Goal: Find specific page/section: Find specific page/section

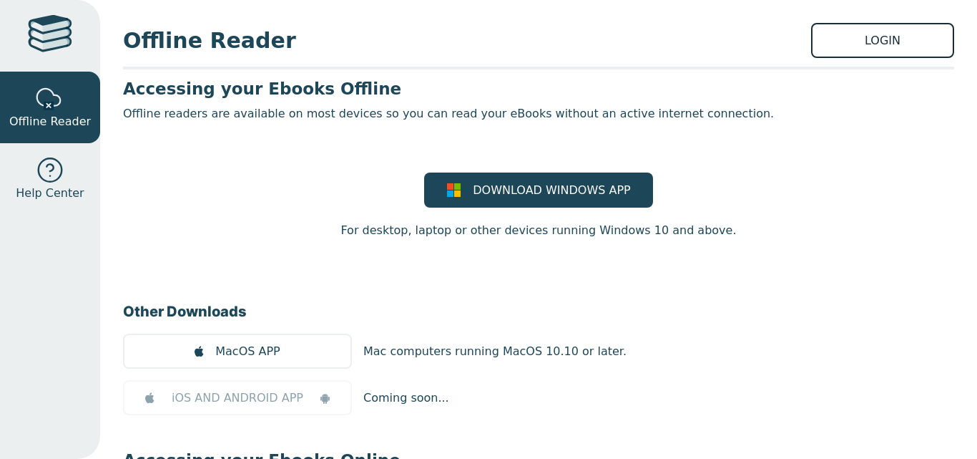
click at [882, 44] on link "LOGIN" at bounding box center [882, 40] width 143 height 35
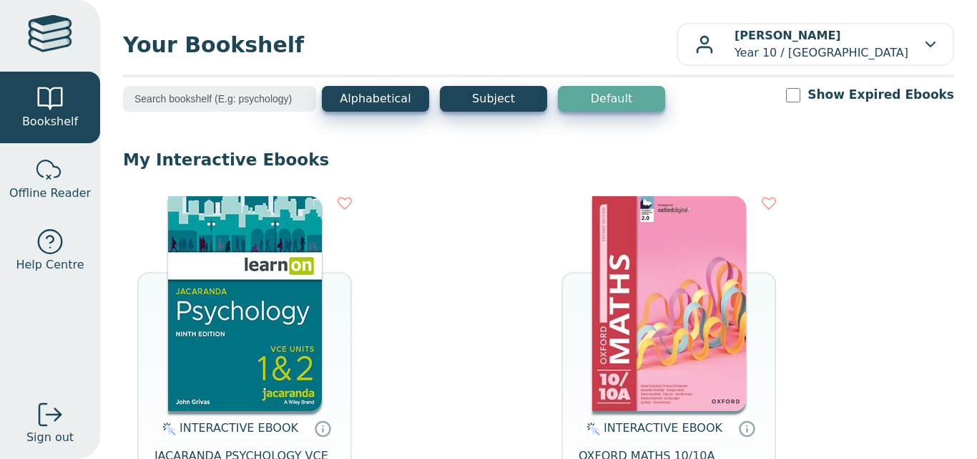
click at [237, 396] on img at bounding box center [245, 303] width 154 height 215
